Goal: Transaction & Acquisition: Purchase product/service

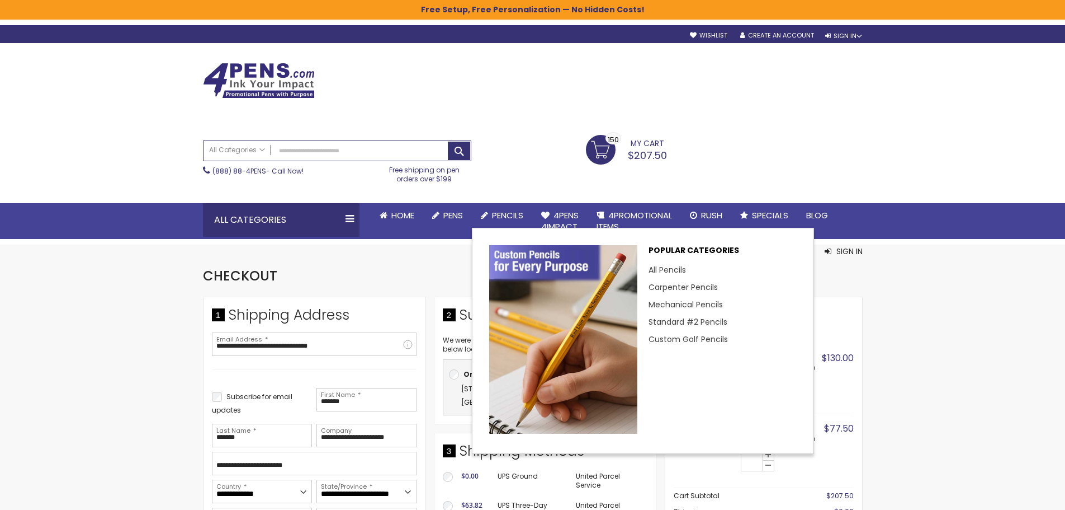
select select "**"
select select "*"
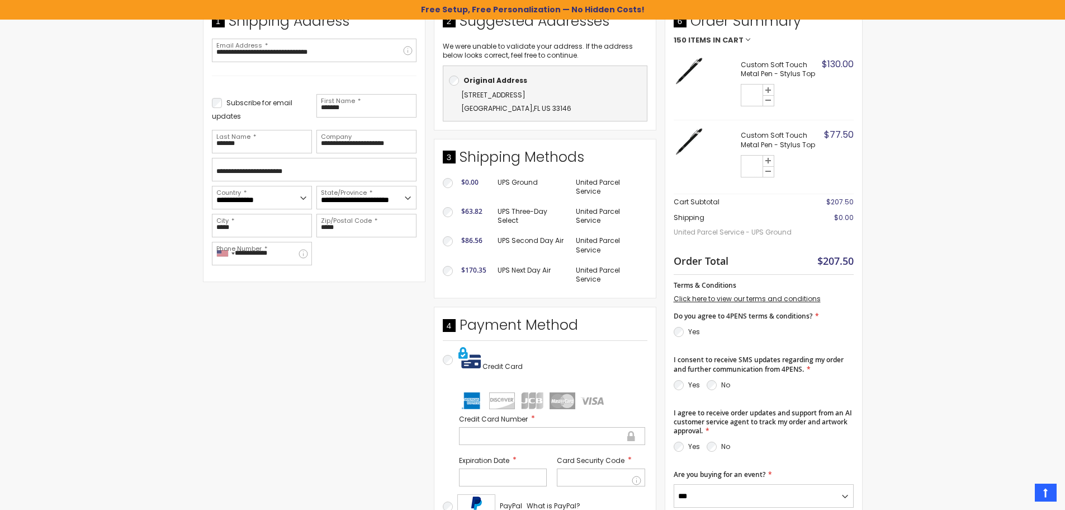
scroll to position [392, 0]
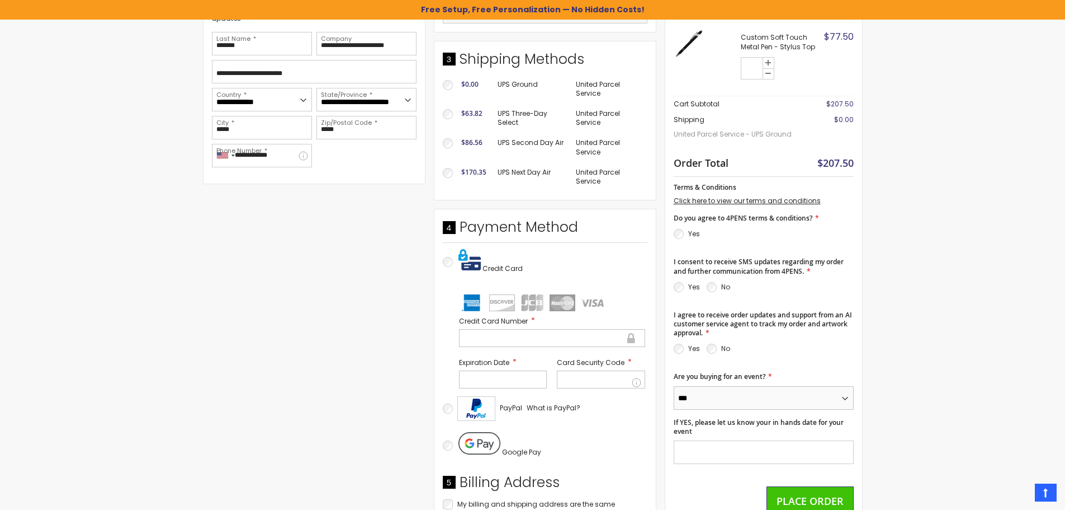
click at [742, 399] on select "*** **" at bounding box center [764, 397] width 180 height 23
click at [741, 399] on select "*** **" at bounding box center [764, 397] width 180 height 23
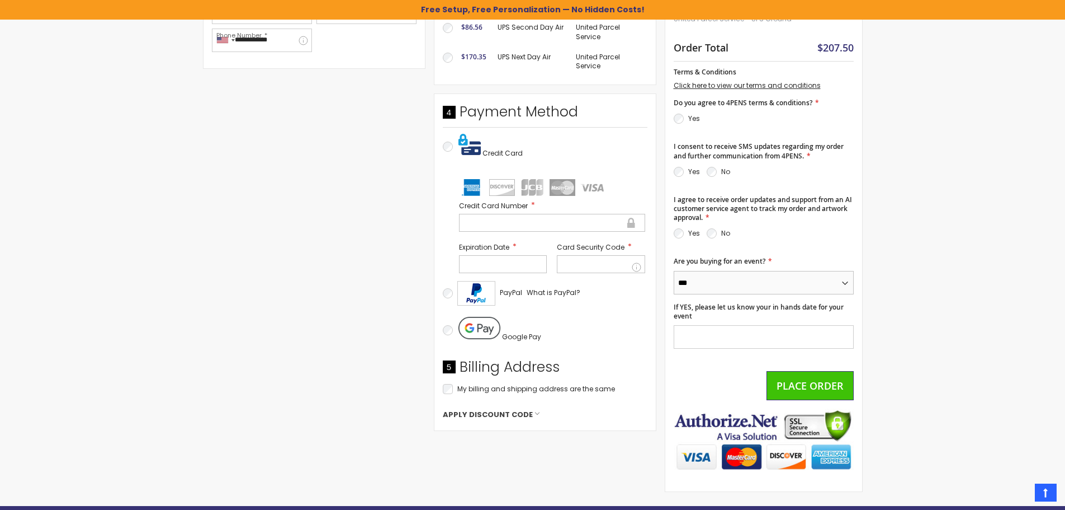
scroll to position [615, 0]
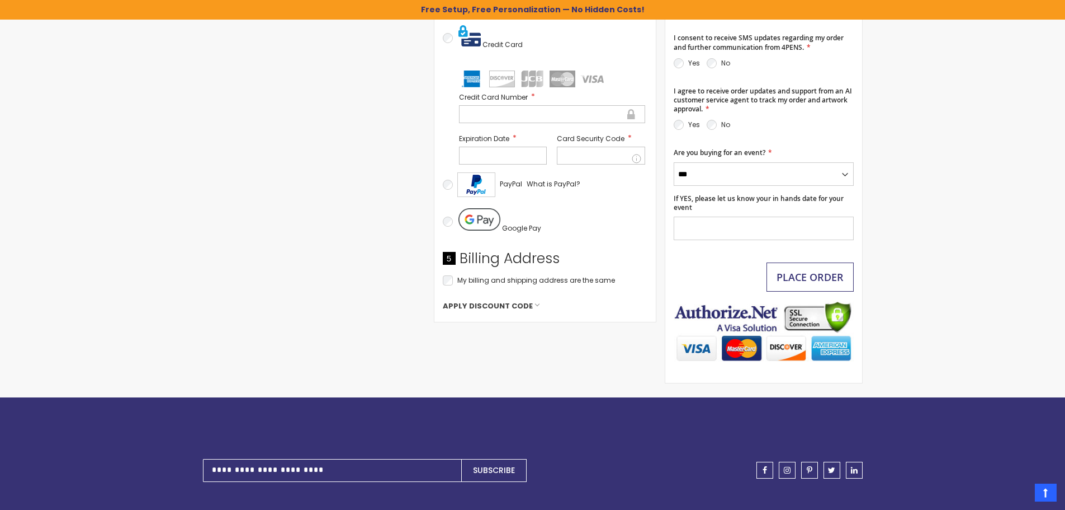
click at [819, 280] on span "Place Order" at bounding box center [810, 276] width 67 height 13
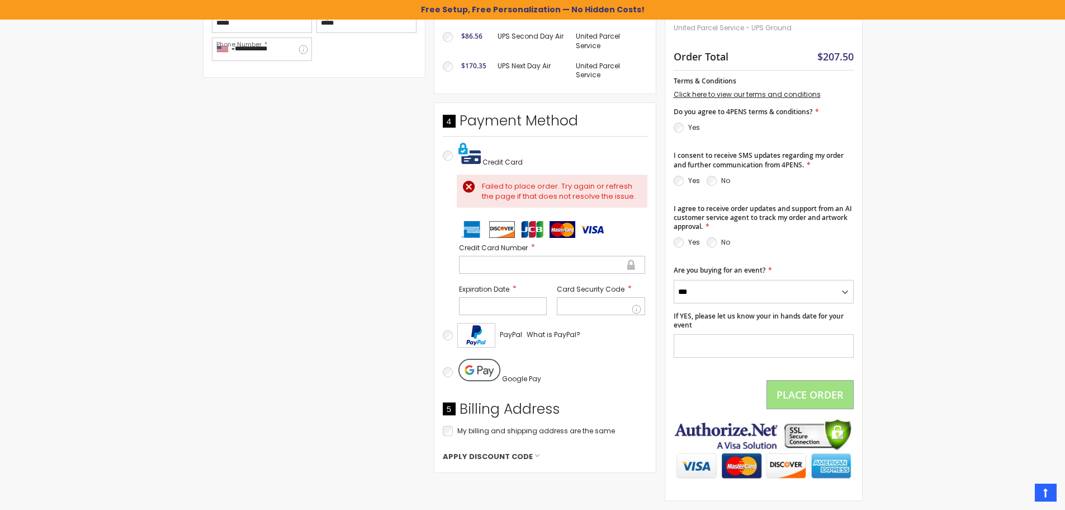
scroll to position [503, 0]
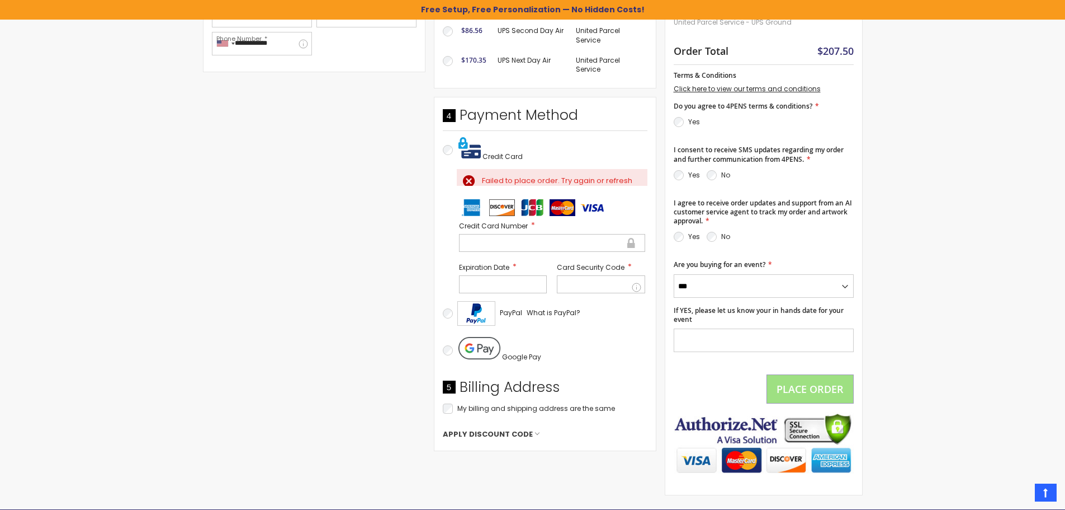
click at [547, 269] on div "Expiration Date" at bounding box center [503, 278] width 93 height 36
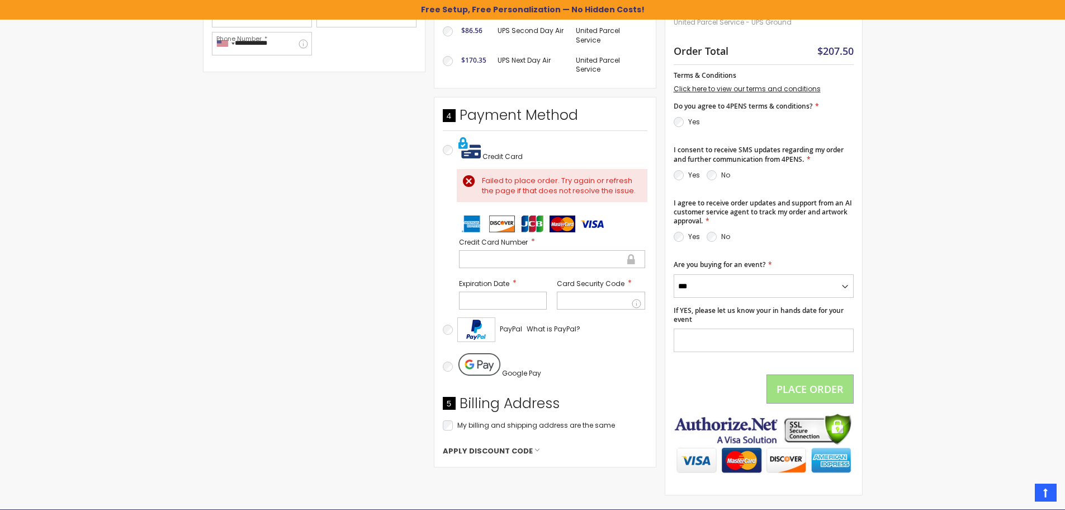
click at [549, 232] on ul at bounding box center [552, 223] width 186 height 17
click at [541, 265] on div at bounding box center [552, 259] width 186 height 18
click at [523, 295] on div at bounding box center [503, 300] width 88 height 18
click at [609, 308] on div at bounding box center [601, 300] width 88 height 18
click at [600, 387] on fieldset "Payment Information Payment Method Credit Card Failed to place order. Try again…" at bounding box center [545, 282] width 205 height 352
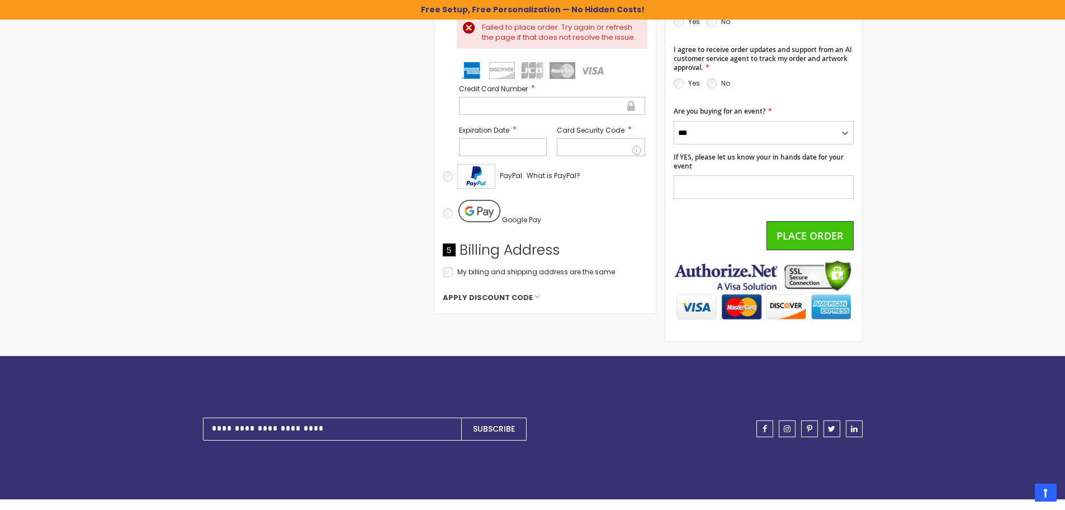
scroll to position [671, 0]
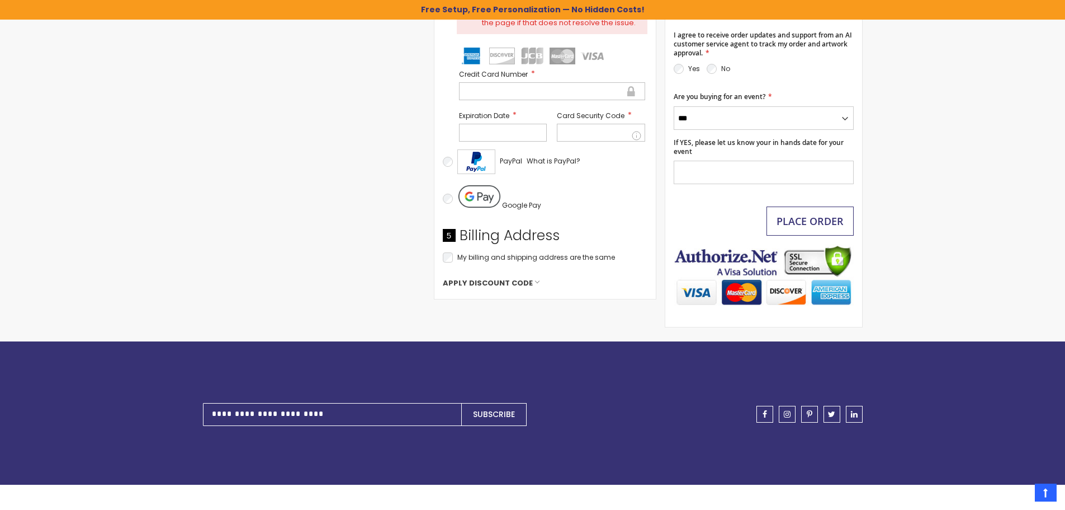
click at [819, 216] on span "Place Order" at bounding box center [810, 220] width 67 height 13
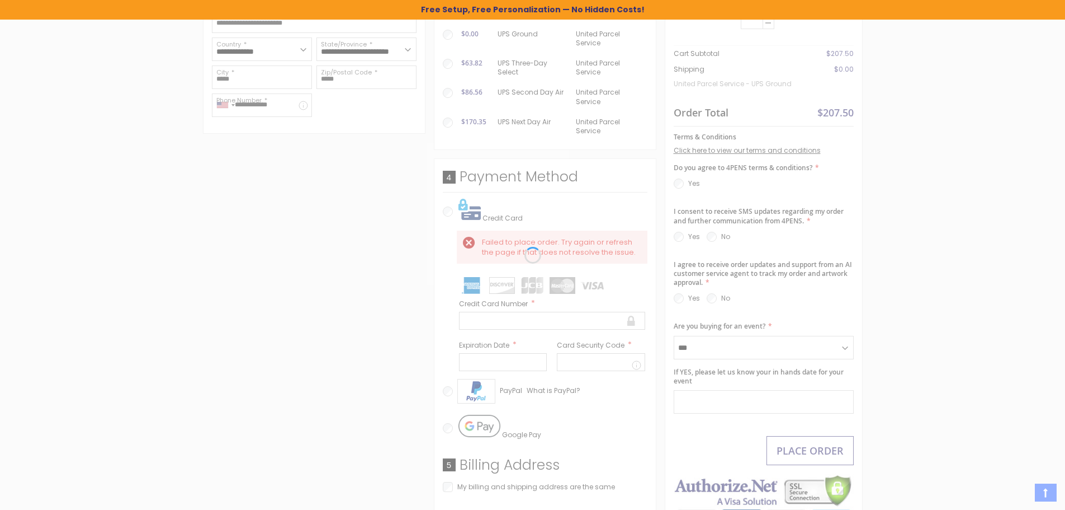
scroll to position [409, 0]
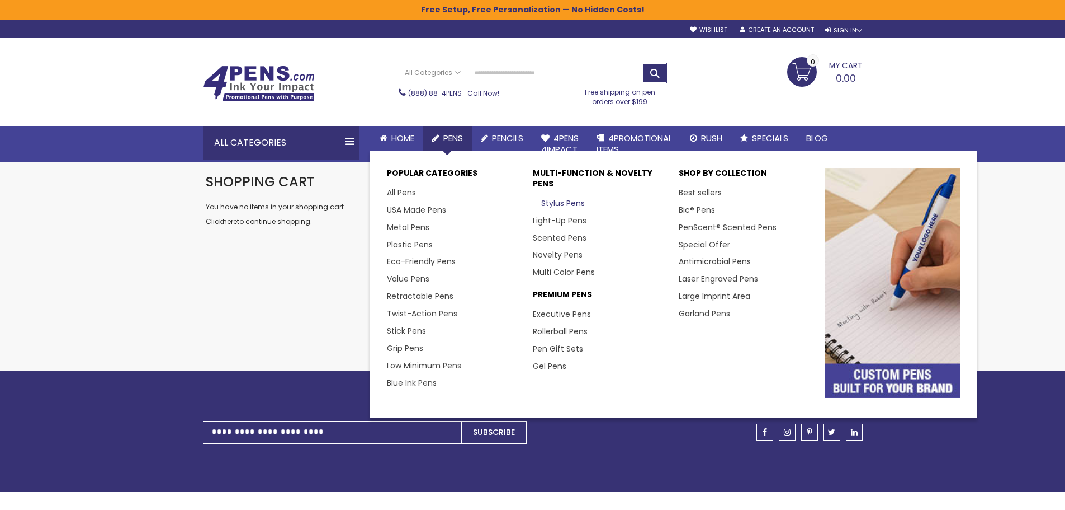
click at [540, 200] on link "Stylus Pens" at bounding box center [559, 202] width 52 height 11
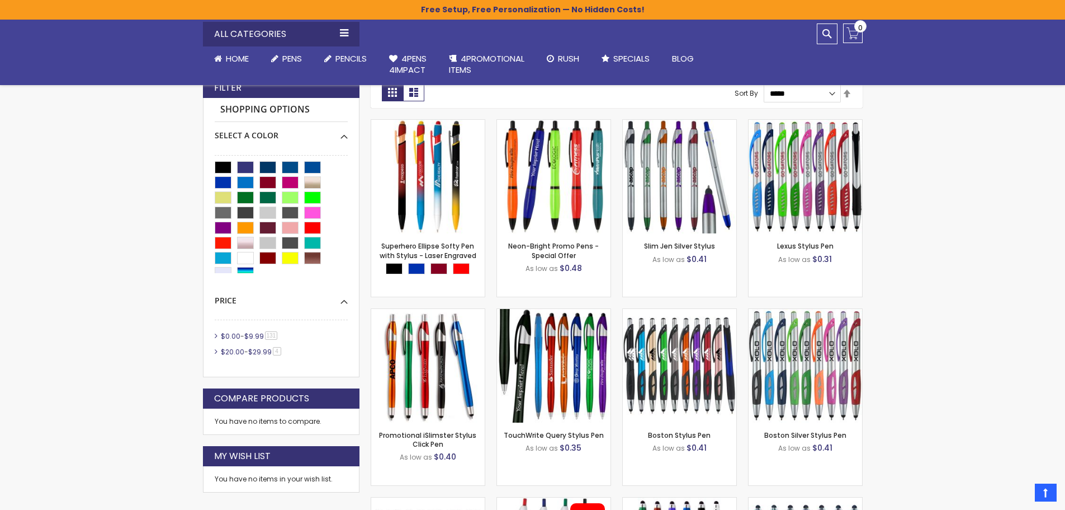
scroll to position [280, 0]
